Goal: Task Accomplishment & Management: Use online tool/utility

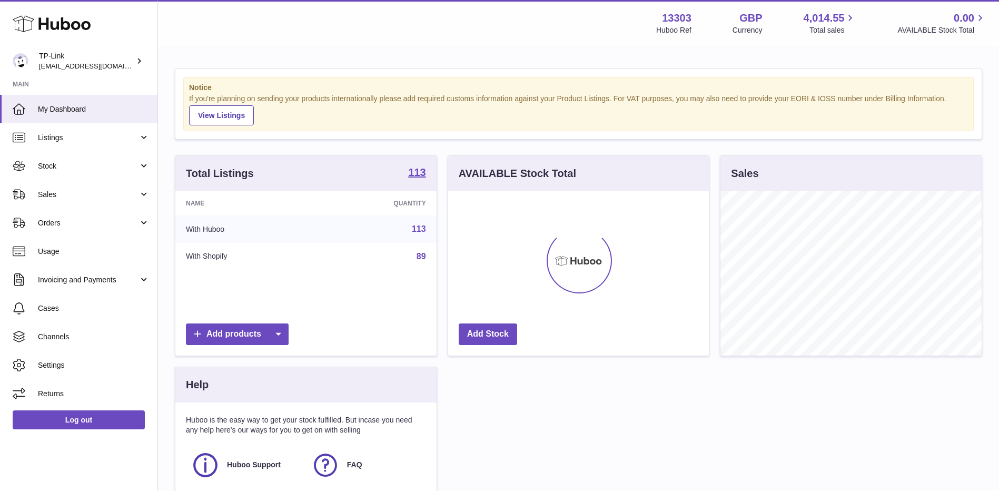
scroll to position [164, 261]
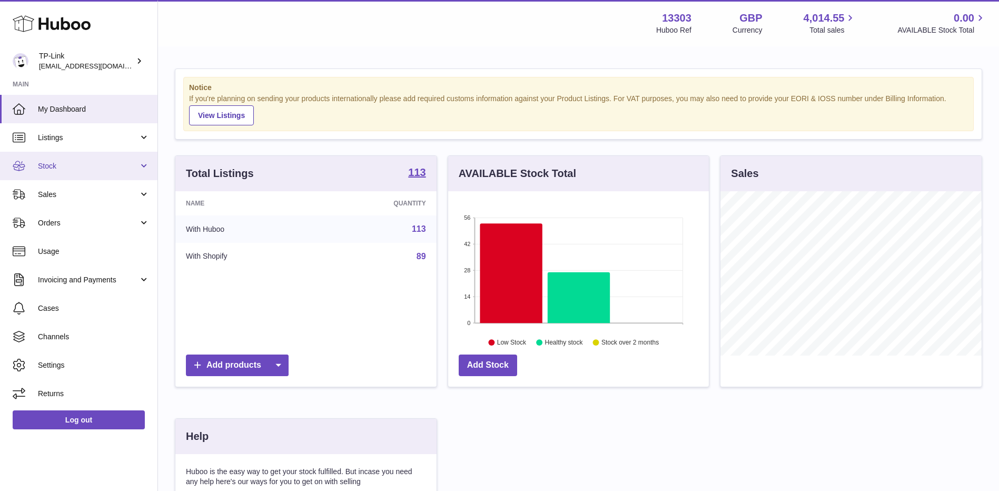
click at [35, 164] on link "Stock" at bounding box center [78, 166] width 157 height 28
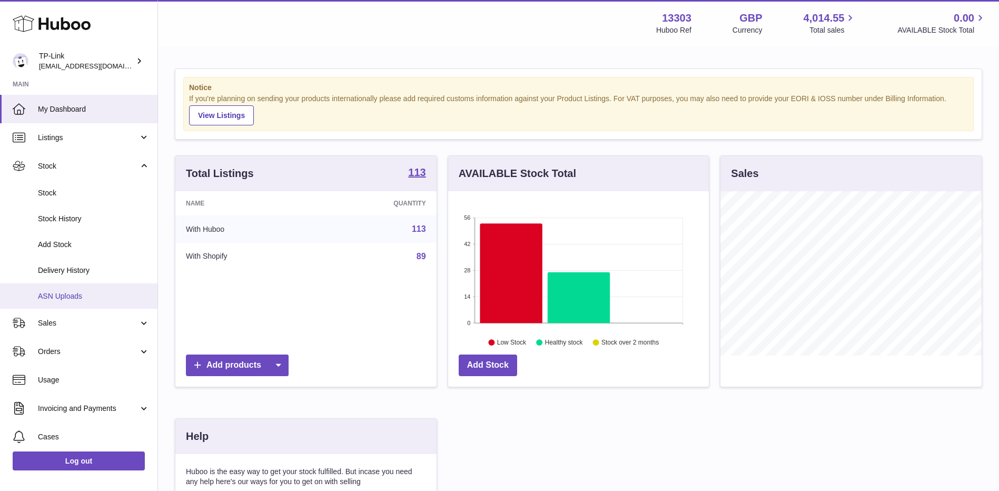
click at [57, 302] on link "ASN Uploads" at bounding box center [78, 296] width 157 height 26
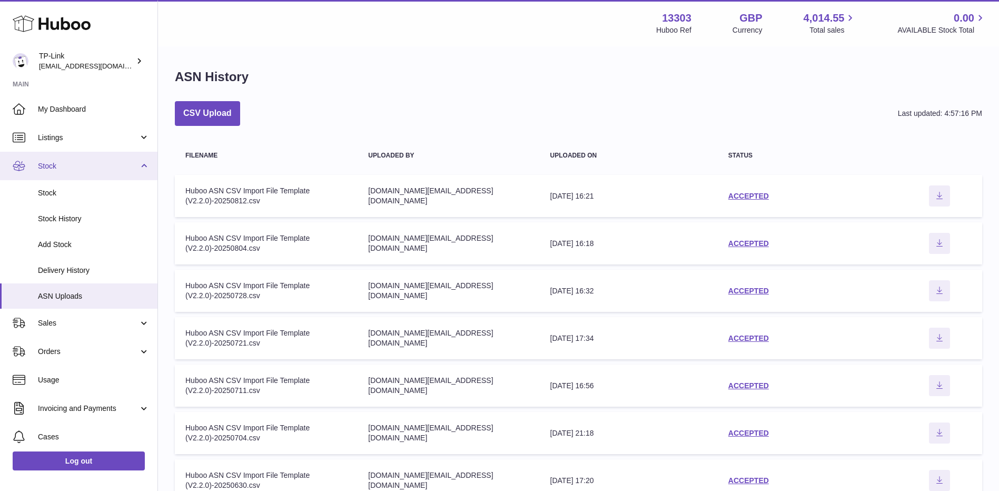
click at [86, 170] on span "Stock" at bounding box center [88, 166] width 101 height 10
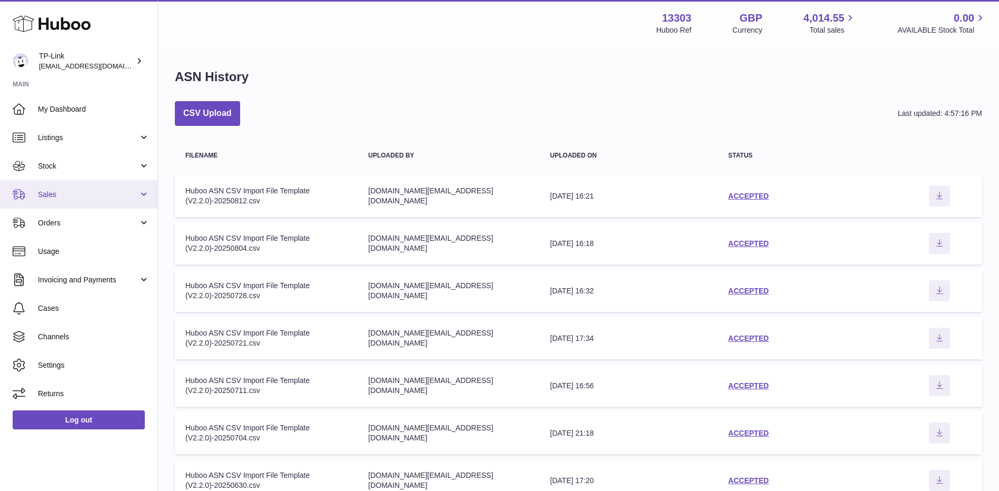
click at [110, 193] on span "Sales" at bounding box center [88, 195] width 101 height 10
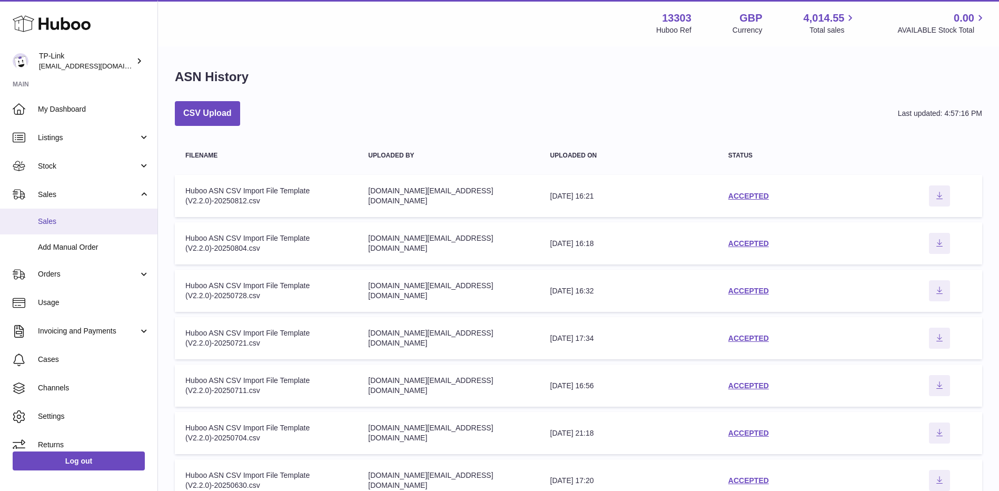
click at [84, 220] on span "Sales" at bounding box center [94, 221] width 112 height 10
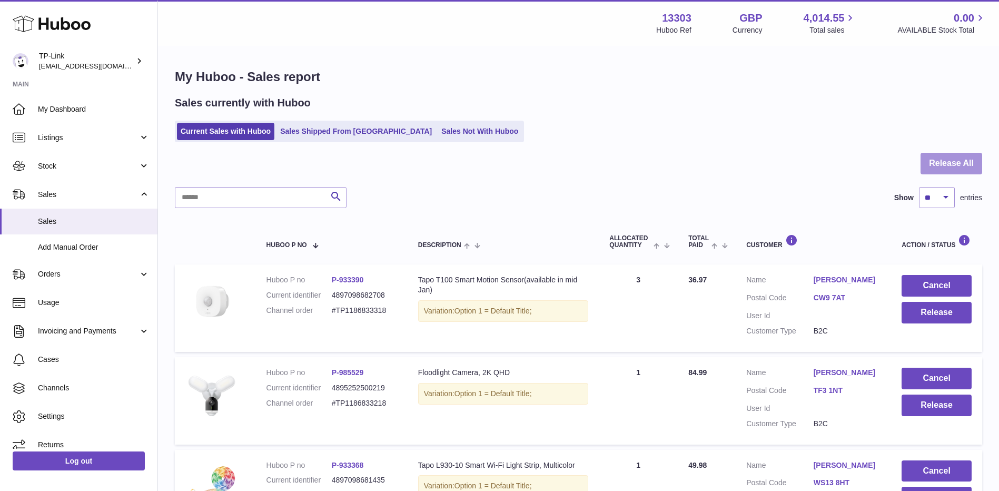
click at [945, 170] on button "Release All" at bounding box center [951, 164] width 62 height 22
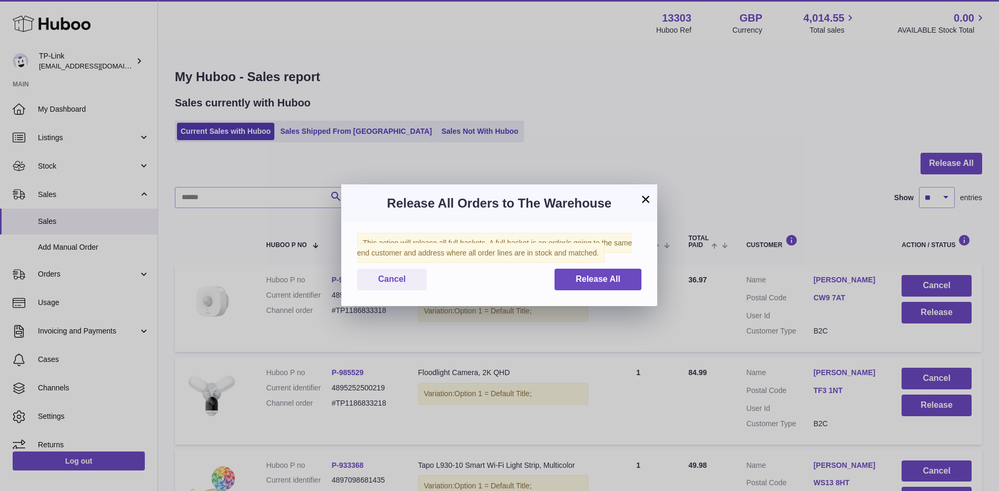
click at [644, 197] on button "×" at bounding box center [645, 199] width 13 height 13
